Goal: Task Accomplishment & Management: Use online tool/utility

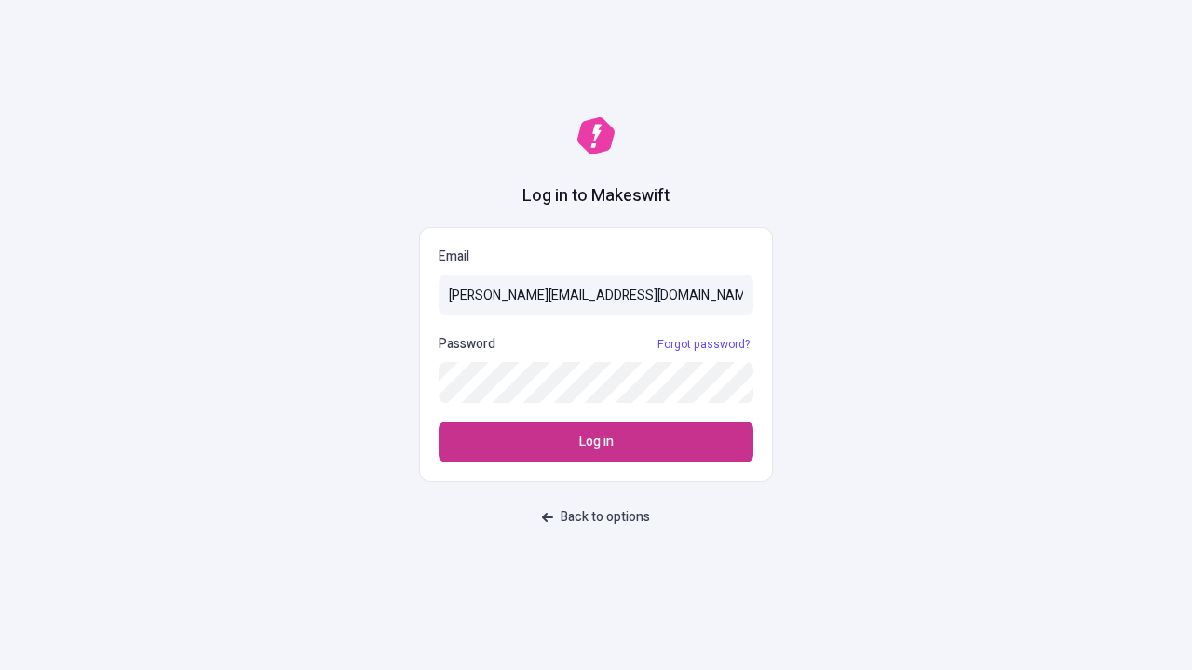
click at [596, 442] on span "Log in" at bounding box center [596, 442] width 34 height 20
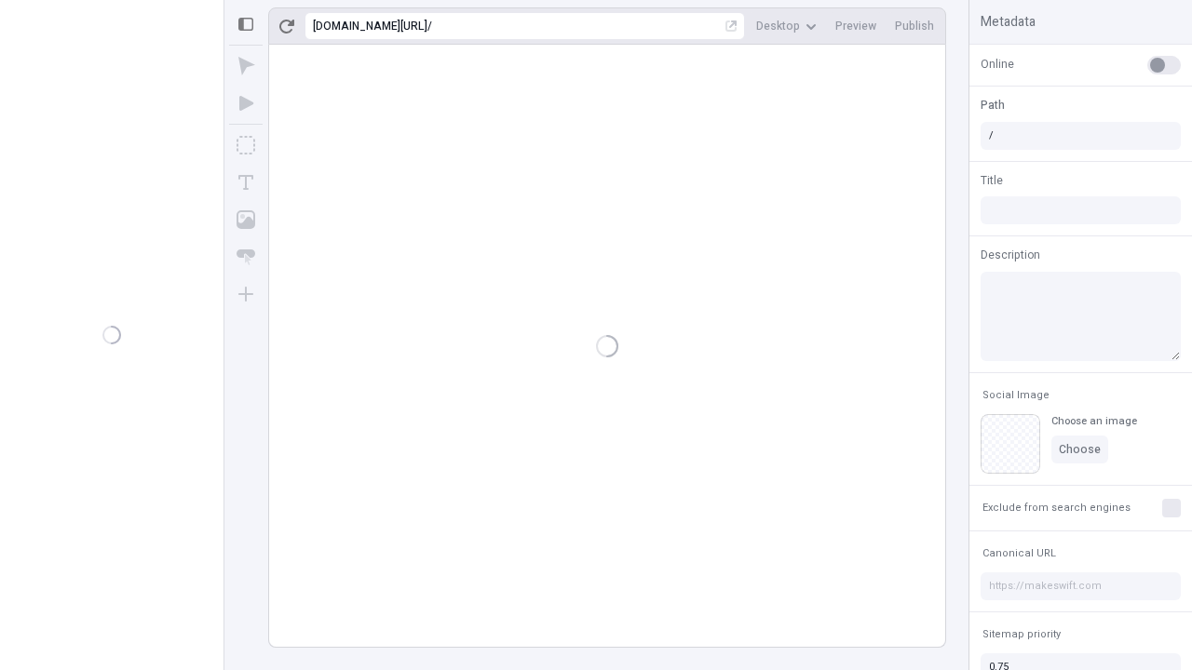
type input "/deep-link-dolores"
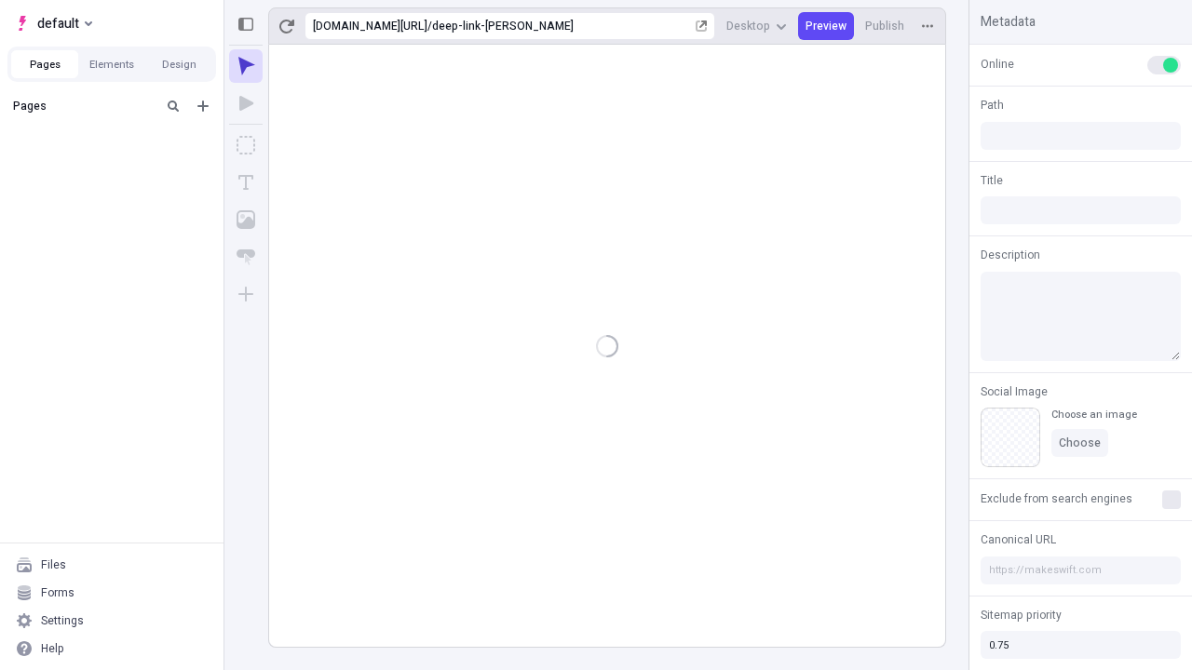
type input "/deep-link-dolores"
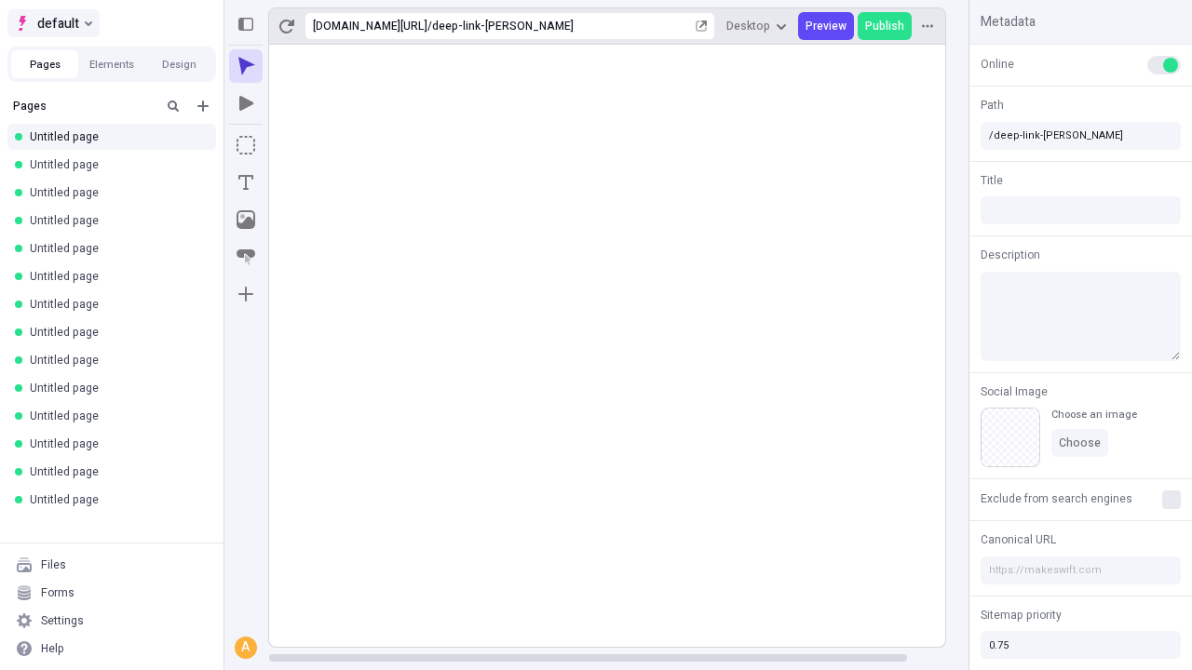
click at [52, 23] on span "default" at bounding box center [58, 23] width 42 height 22
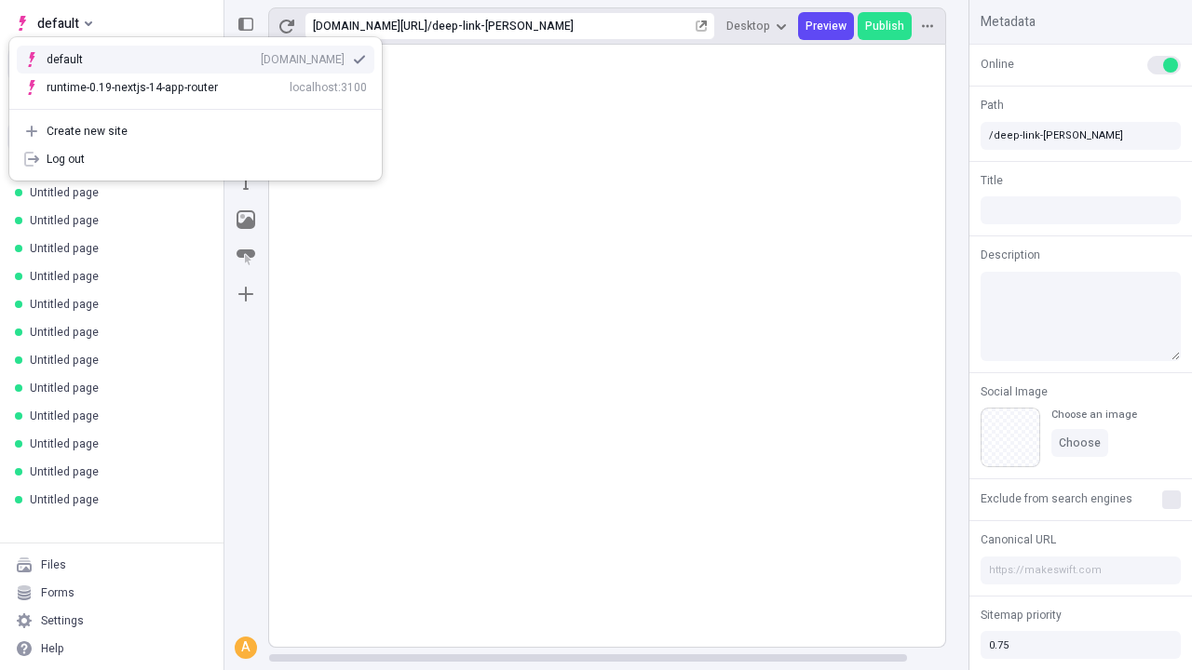
click at [261, 56] on div "qee9k4dy7d.staging.makeswift.site" at bounding box center [303, 59] width 84 height 15
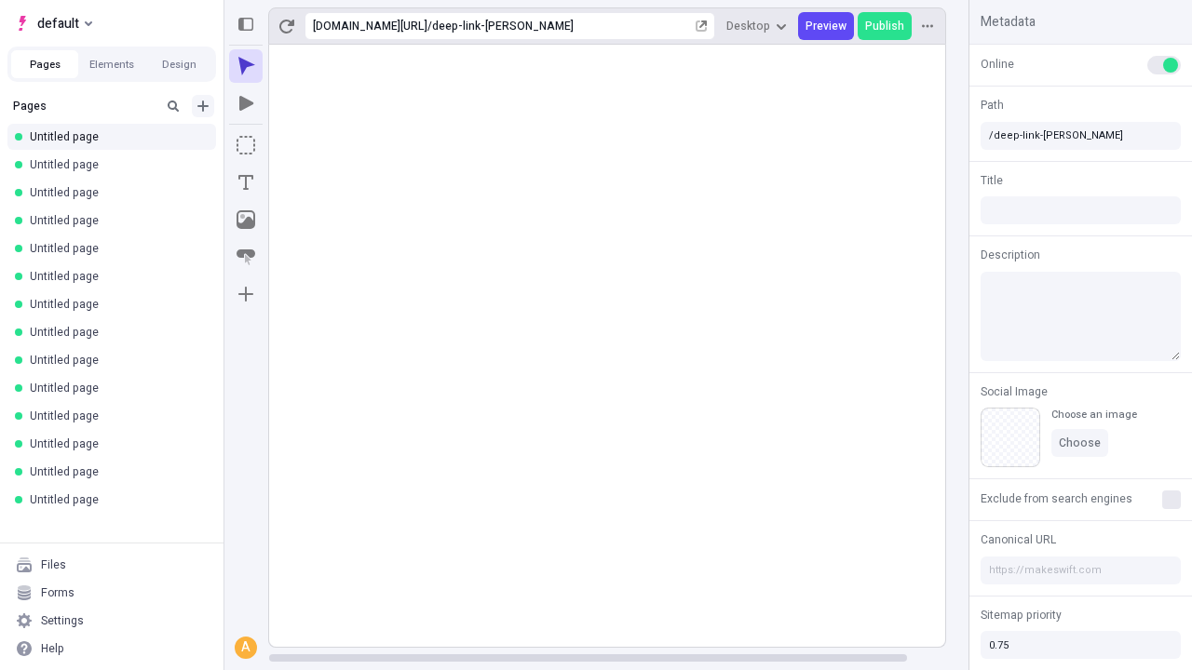
click at [203, 106] on icon "Add new" at bounding box center [202, 106] width 11 height 11
click at [302, 144] on span "Blank page" at bounding box center [312, 144] width 115 height 15
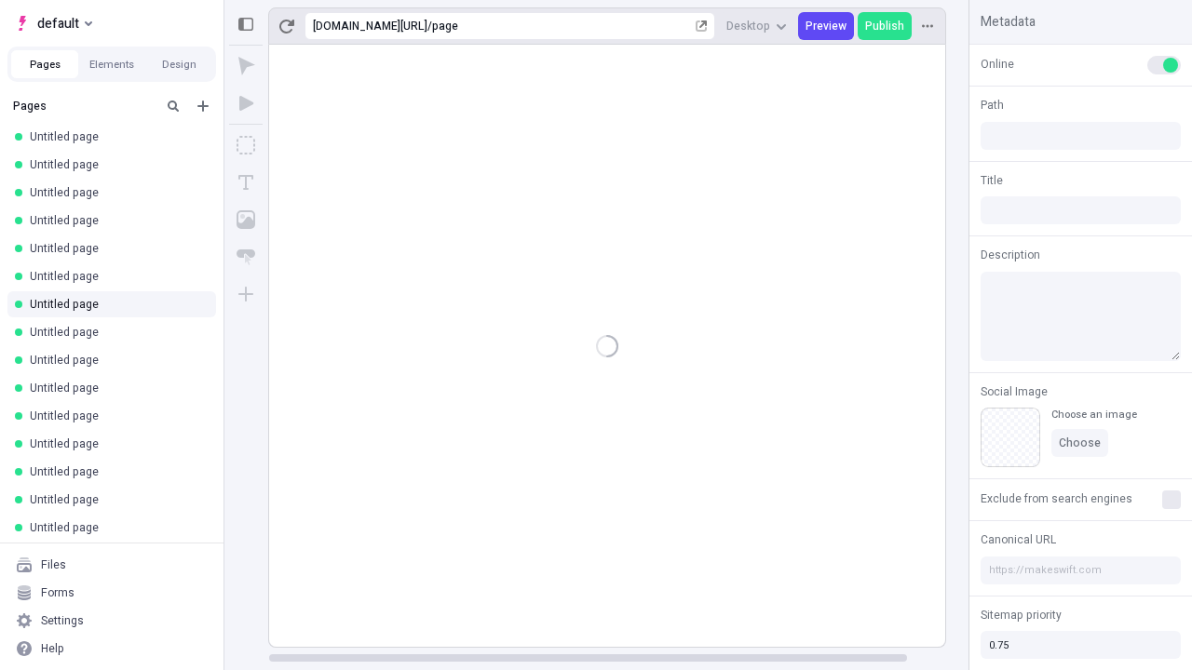
type input "/page"
click at [246, 145] on icon "Box" at bounding box center [246, 145] width 19 height 19
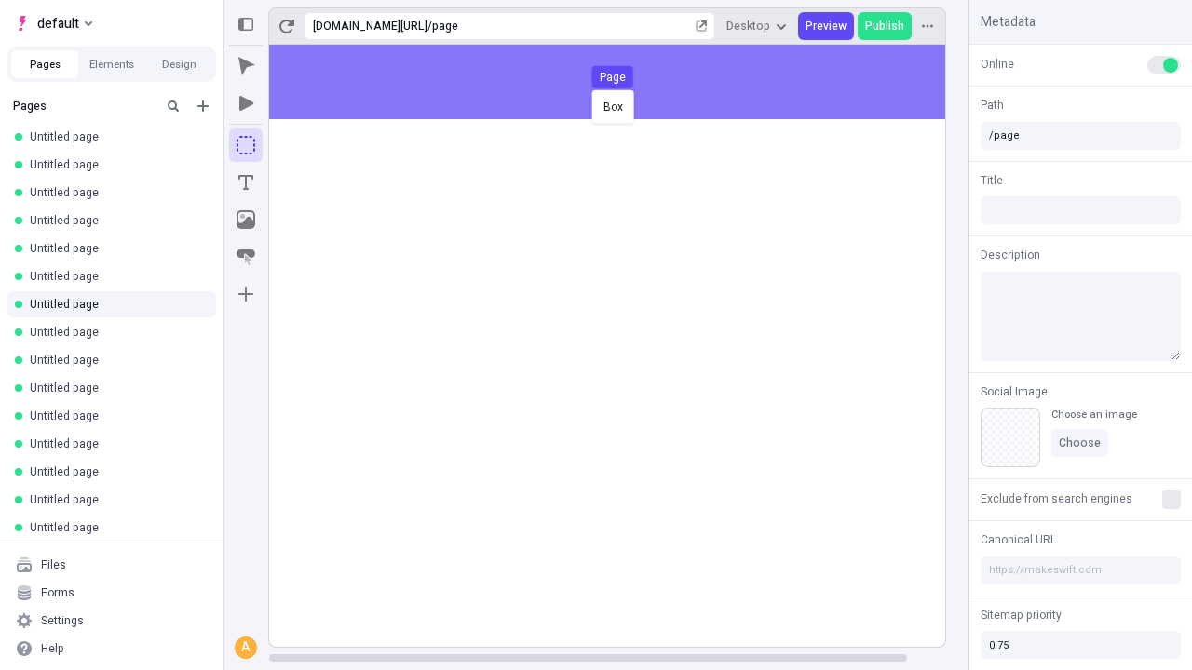
click at [626, 82] on div "Box Page" at bounding box center [596, 335] width 1192 height 670
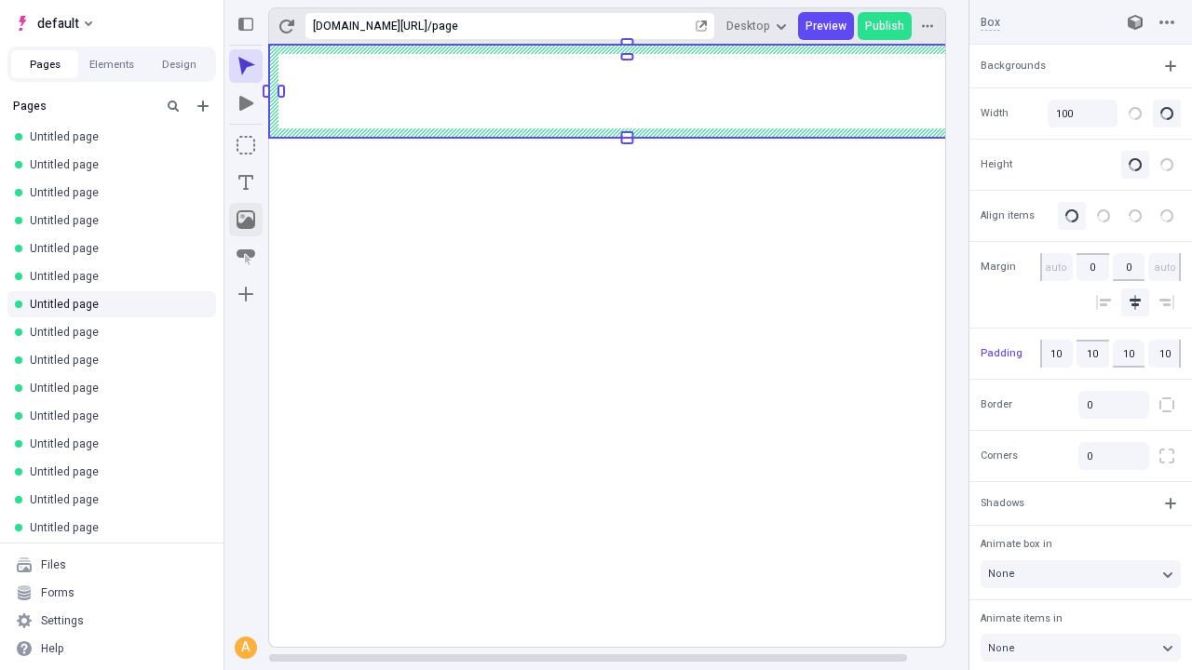
click at [246, 220] on icon "Image" at bounding box center [246, 219] width 19 height 19
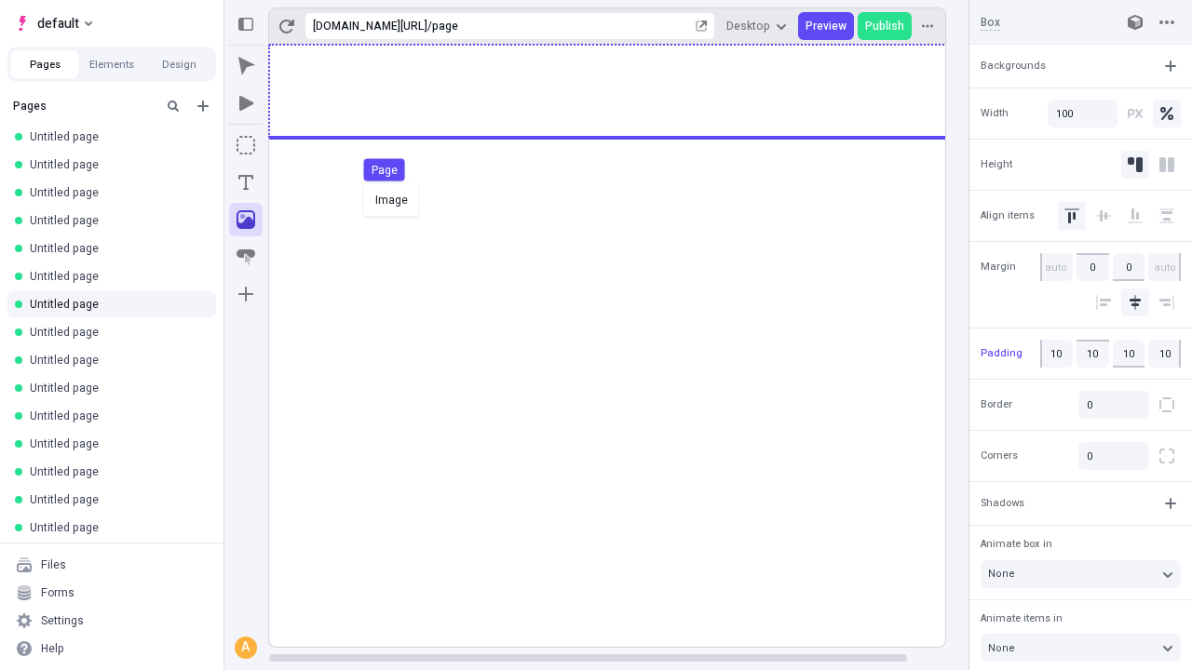
click at [626, 91] on div "Image Page" at bounding box center [596, 335] width 1192 height 670
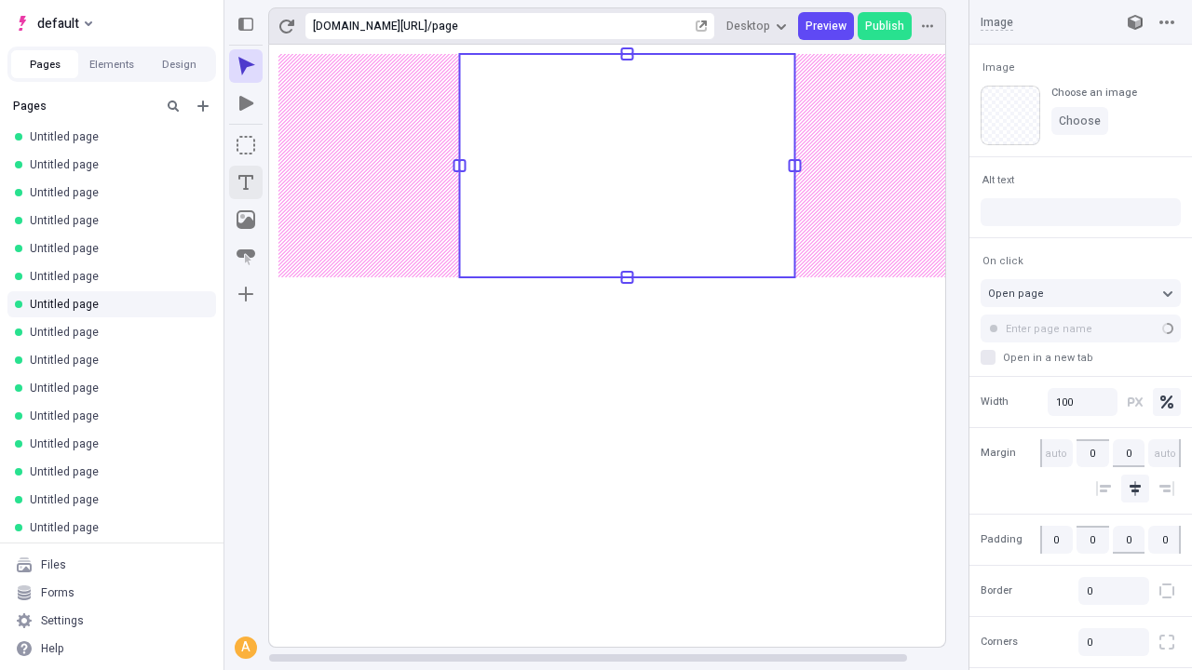
click at [246, 183] on icon "Text" at bounding box center [245, 182] width 15 height 15
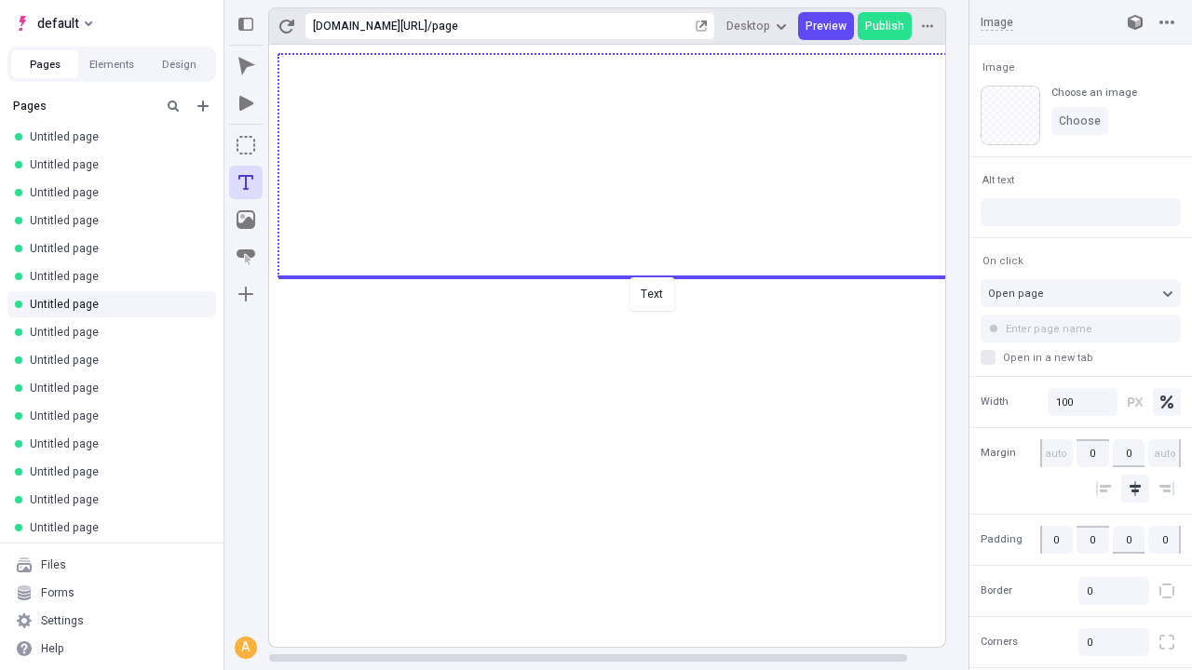
click at [626, 276] on div "Text" at bounding box center [596, 335] width 1192 height 670
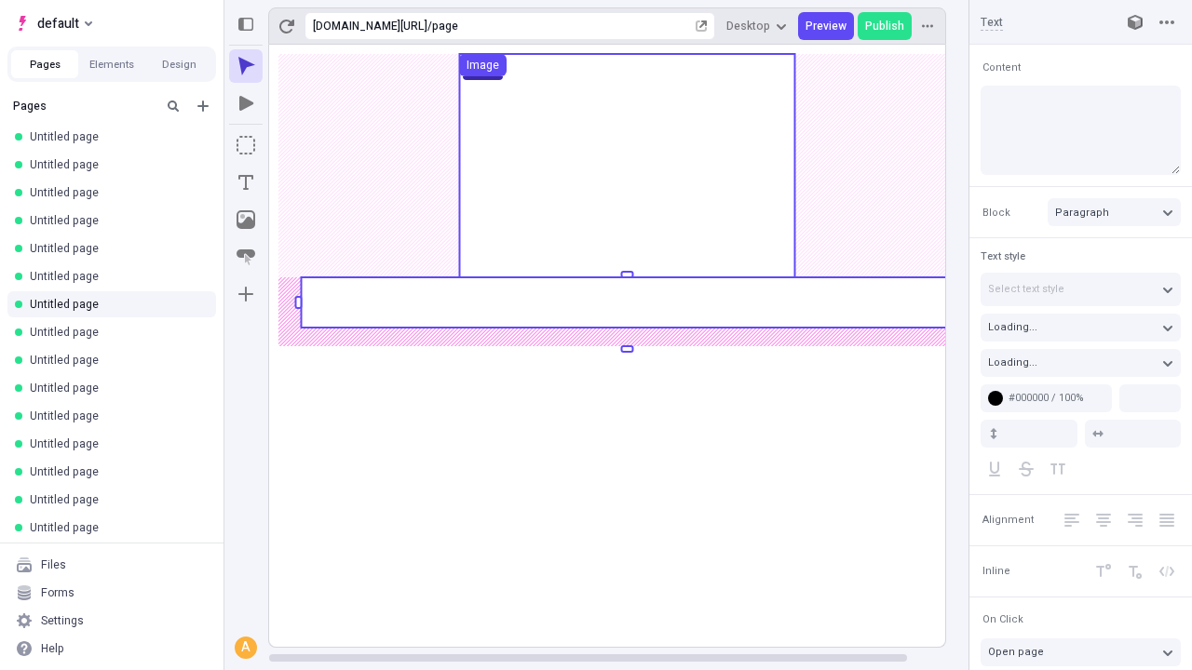
type textarea "Conveniently brand sticky functionalities, then professionally productivate tra…"
type input "18"
type input "1.5"
click at [626, 303] on rect at bounding box center [627, 302] width 652 height 50
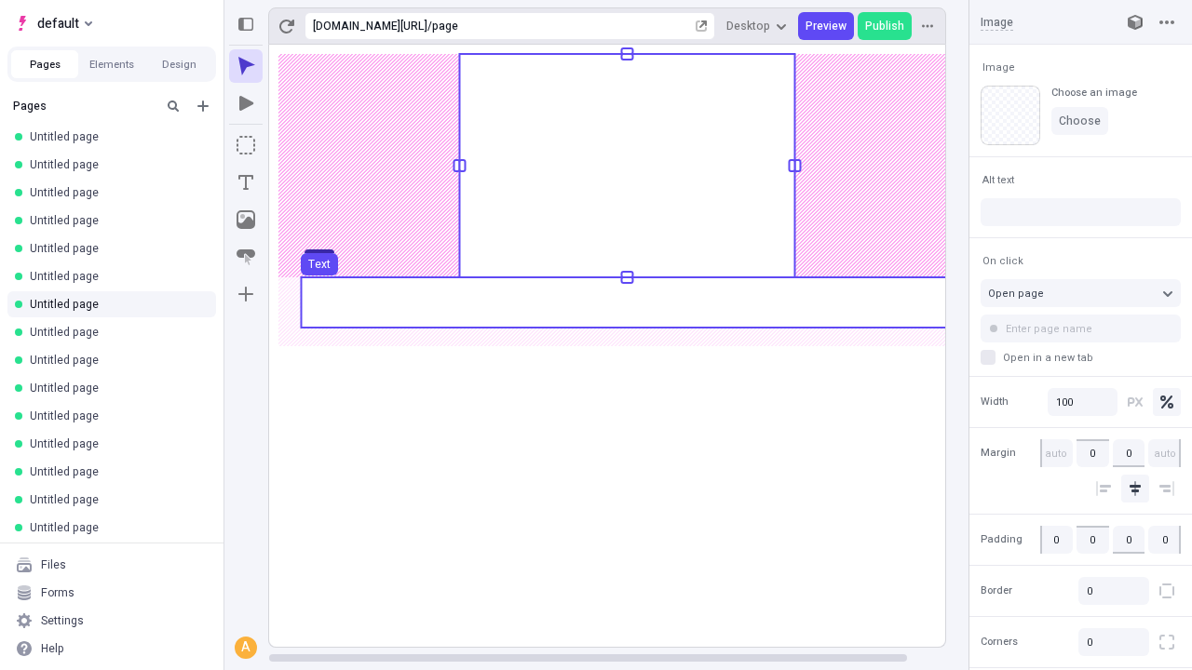
click at [626, 303] on use at bounding box center [627, 302] width 652 height 50
click at [626, 303] on rect at bounding box center [627, 346] width 716 height 602
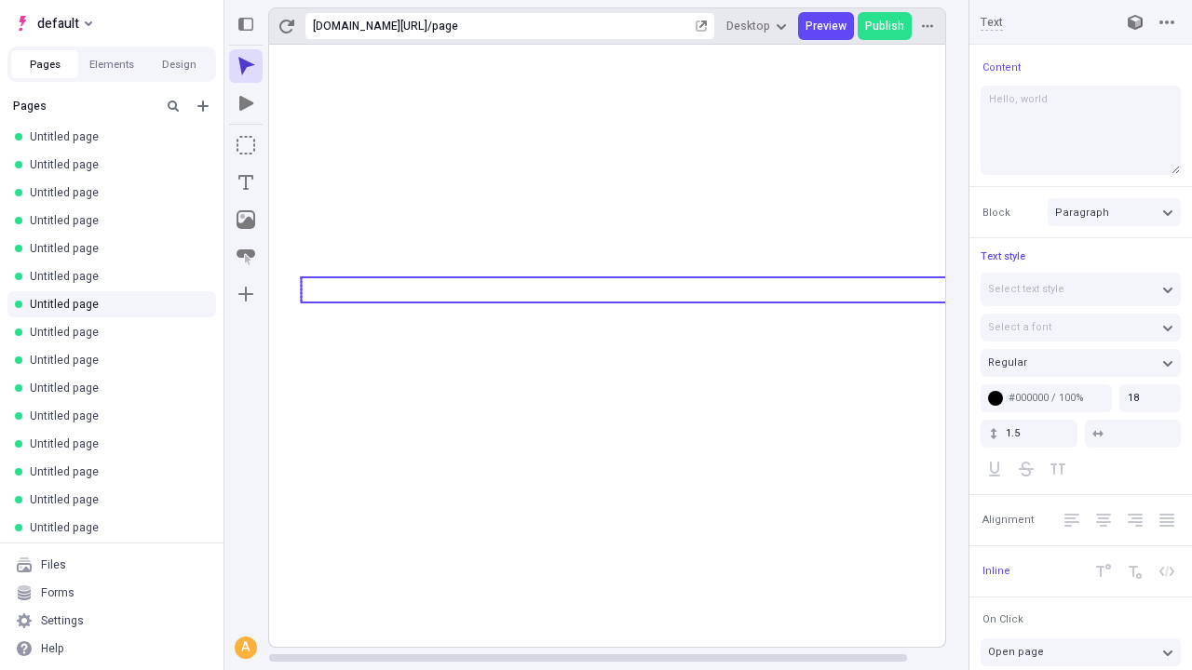
type textarea "Hello, world!"
click at [246, 220] on icon "Image" at bounding box center [246, 219] width 19 height 19
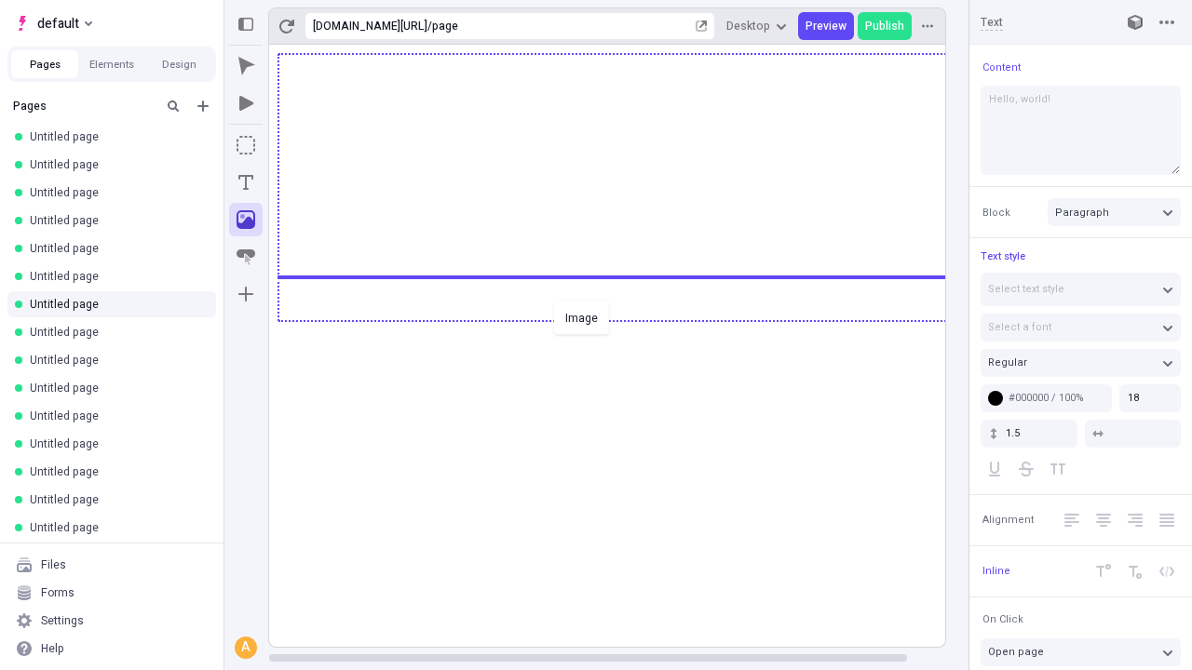
click at [626, 319] on div "Image" at bounding box center [596, 335] width 1192 height 670
